Goal: Task Accomplishment & Management: Manage account settings

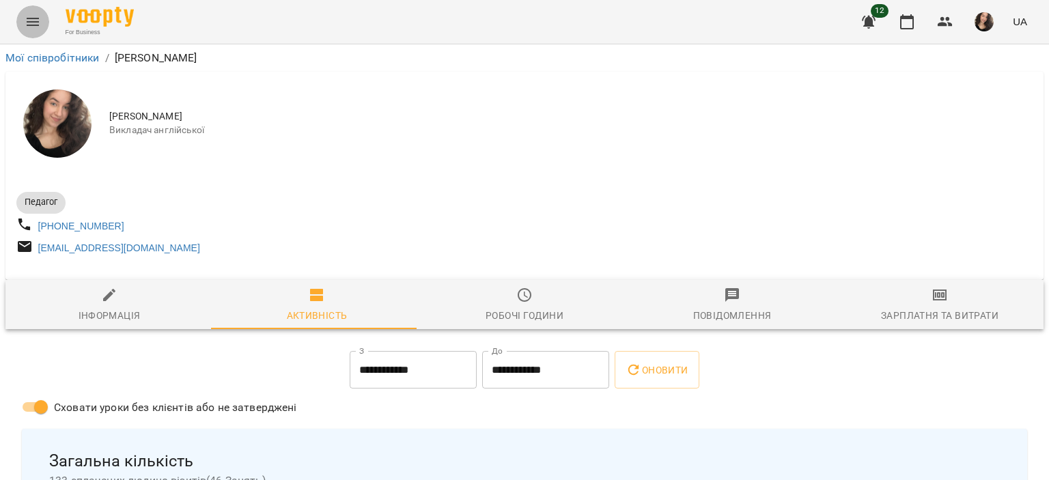
click at [17, 28] on button "Menu" at bounding box center [32, 21] width 33 height 33
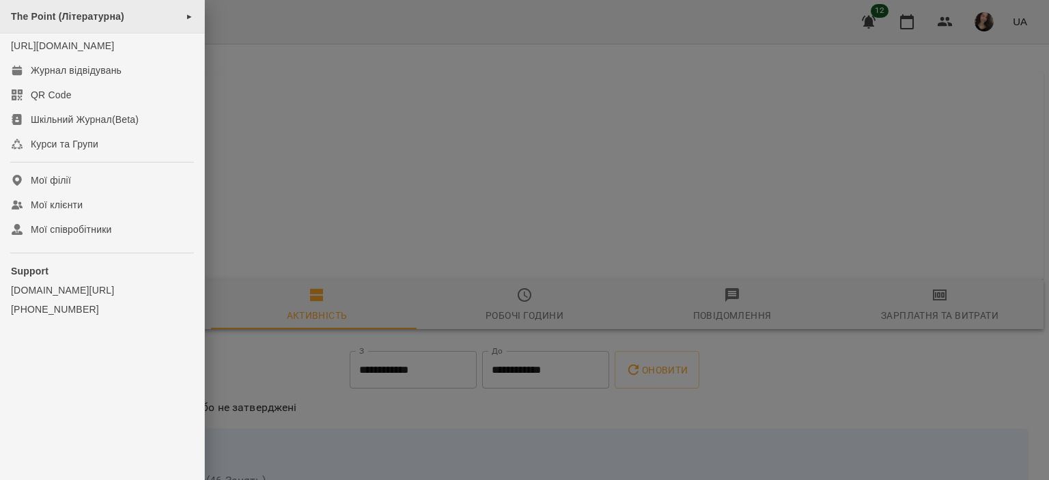
click at [67, 13] on span "The Point (Літературна)" at bounding box center [67, 16] width 113 height 11
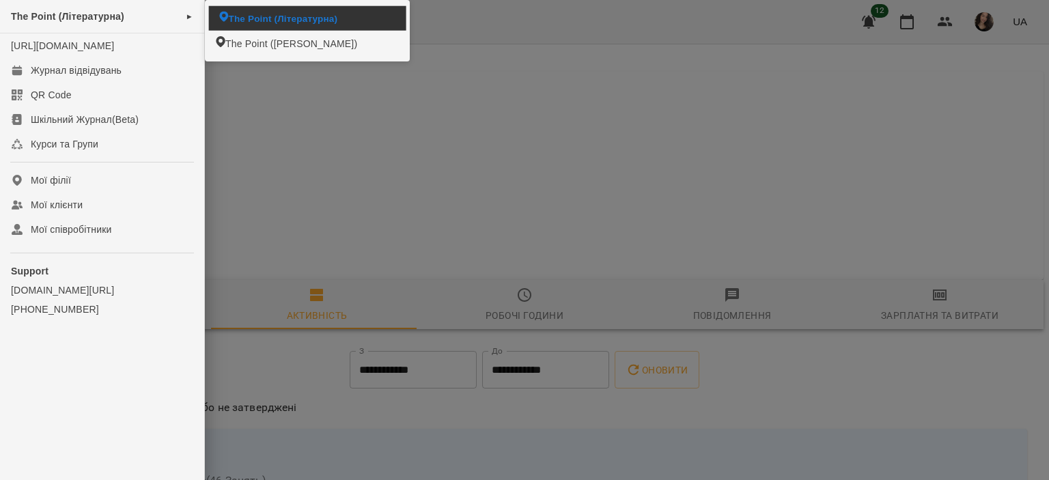
click at [210, 11] on li "The Point (Літературна)" at bounding box center [307, 18] width 197 height 25
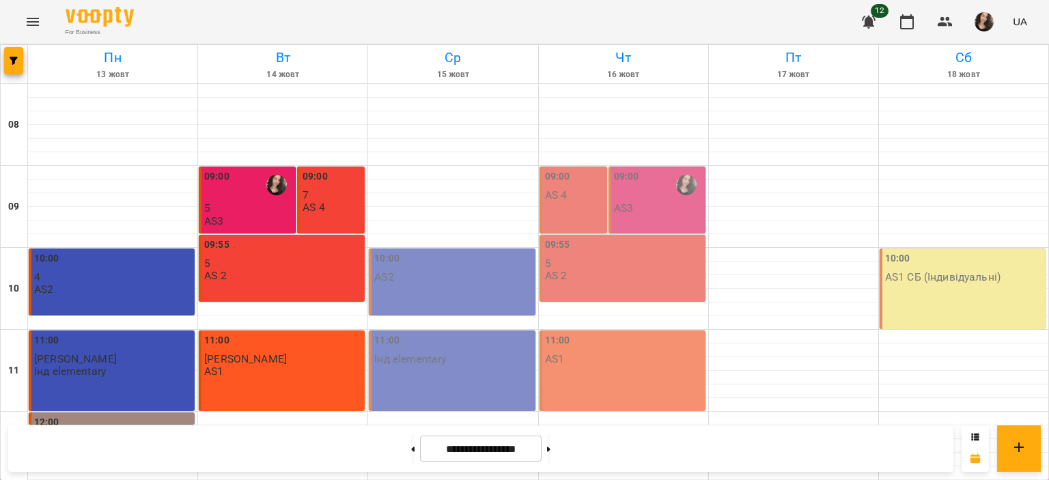
scroll to position [340, 0]
click at [45, 21] on button "Menu" at bounding box center [32, 21] width 33 height 33
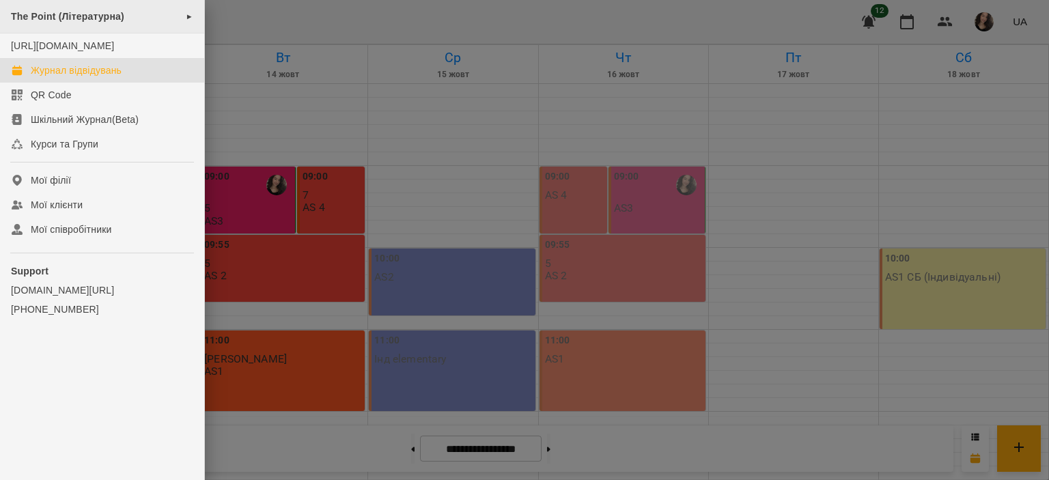
click at [78, 10] on div "The Point (Літературна) ►" at bounding box center [102, 16] width 204 height 33
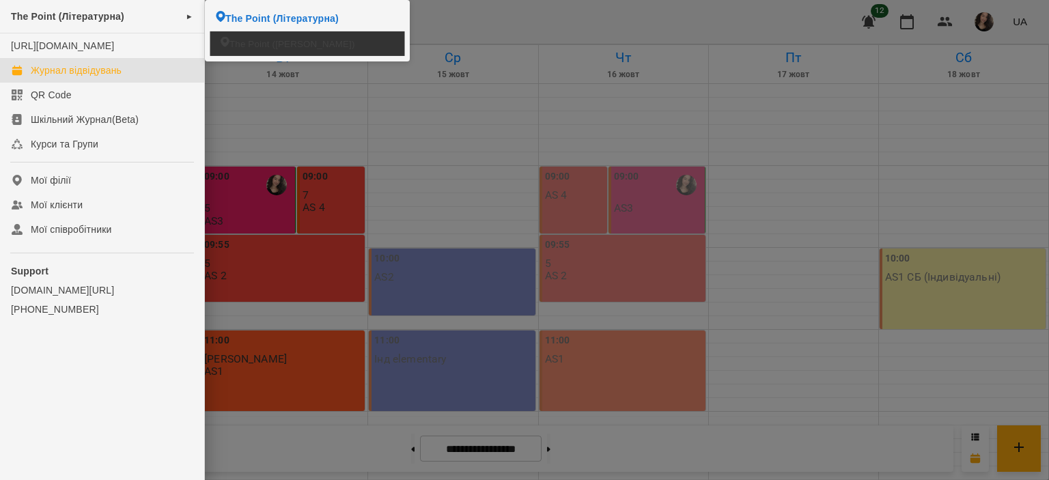
click at [254, 38] on span "The Point ([PERSON_NAME])" at bounding box center [293, 43] width 126 height 13
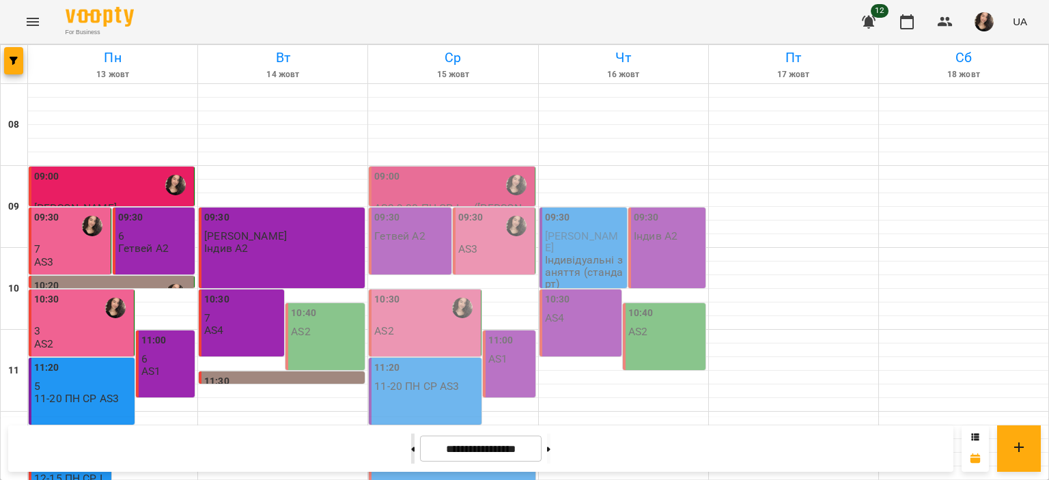
click at [411, 450] on button at bounding box center [412, 449] width 3 height 30
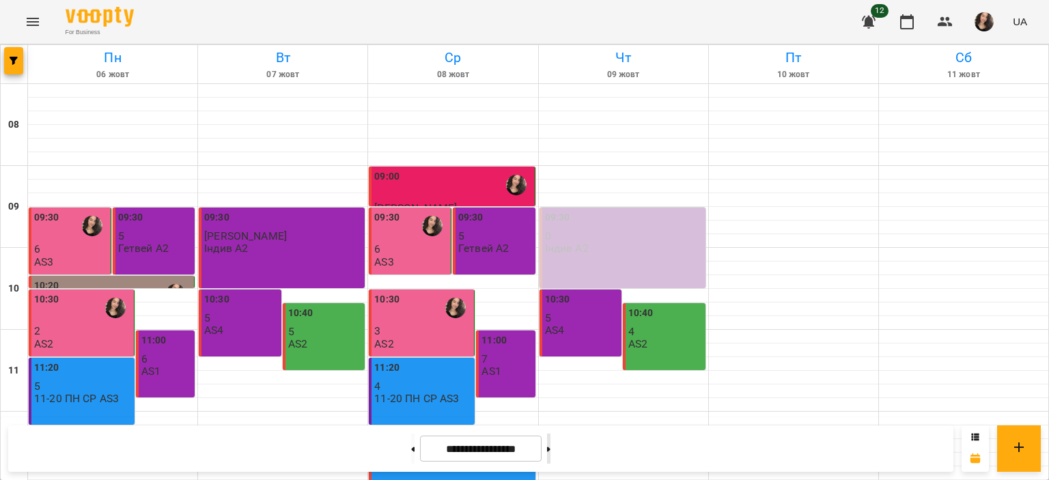
click at [551, 456] on button at bounding box center [548, 449] width 3 height 30
type input "**********"
